Goal: Find specific page/section: Find specific page/section

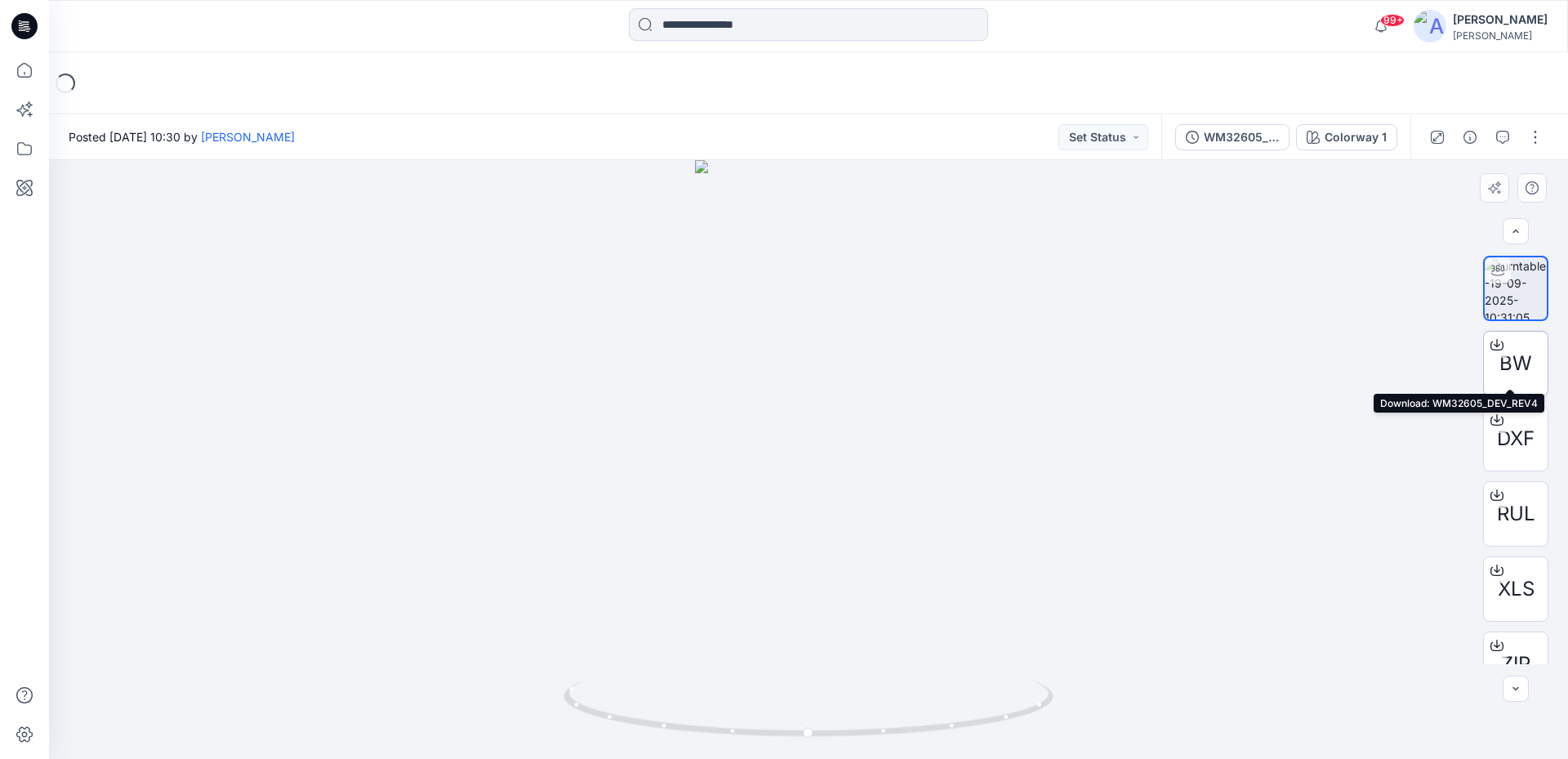
scroll to position [33, 0]
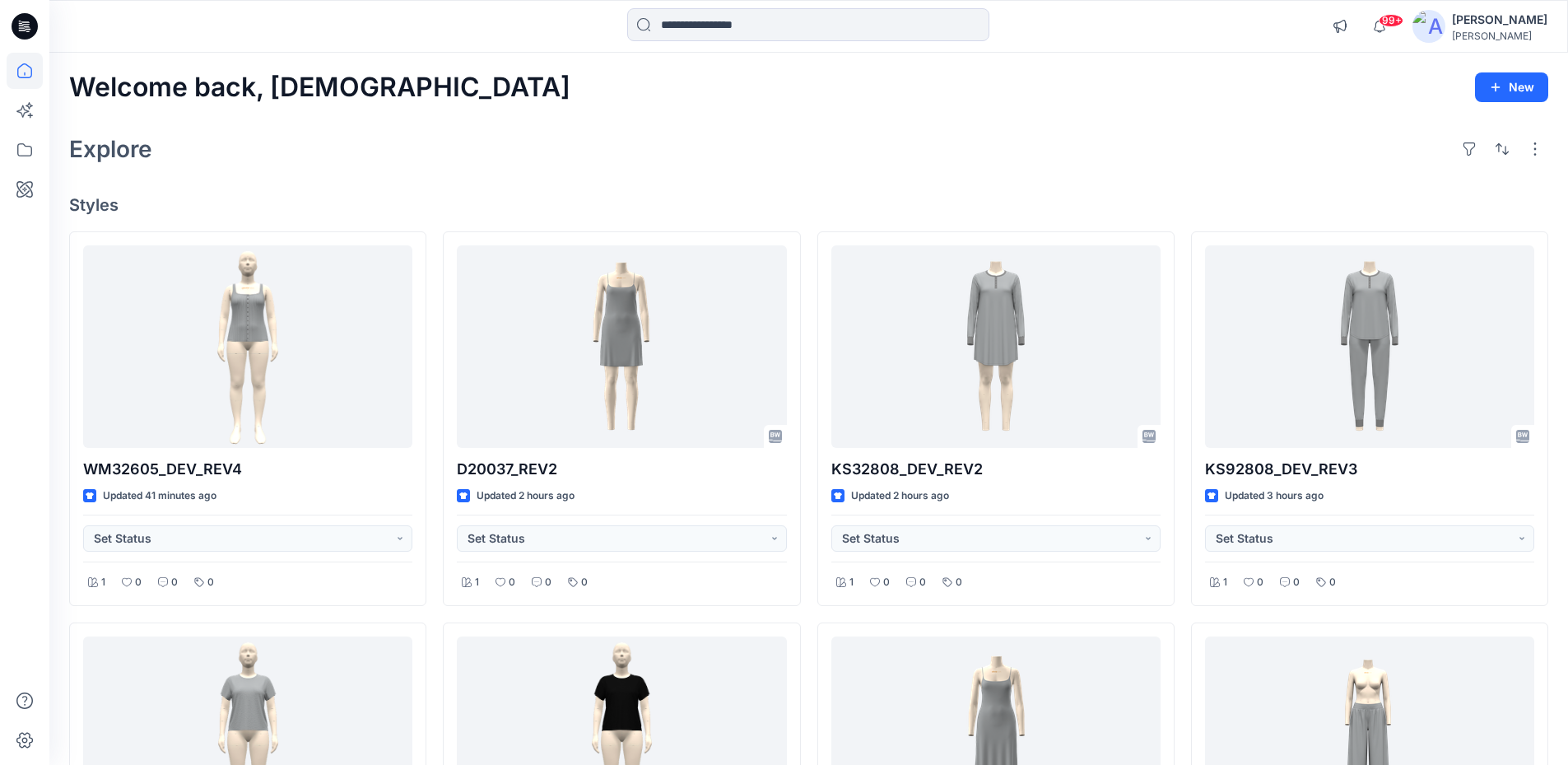
click at [26, 27] on icon at bounding box center [26, 26] width 7 height 1
